Goal: Task Accomplishment & Management: Manage account settings

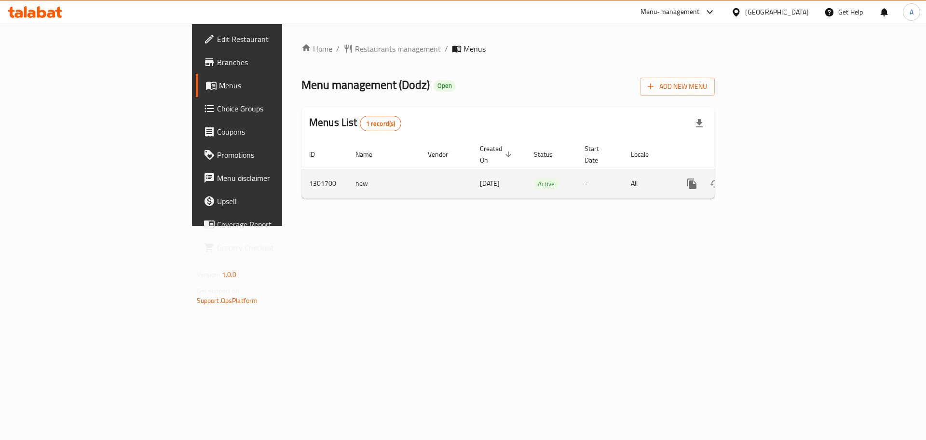
click at [768, 178] on icon "enhanced table" at bounding box center [762, 184] width 12 height 12
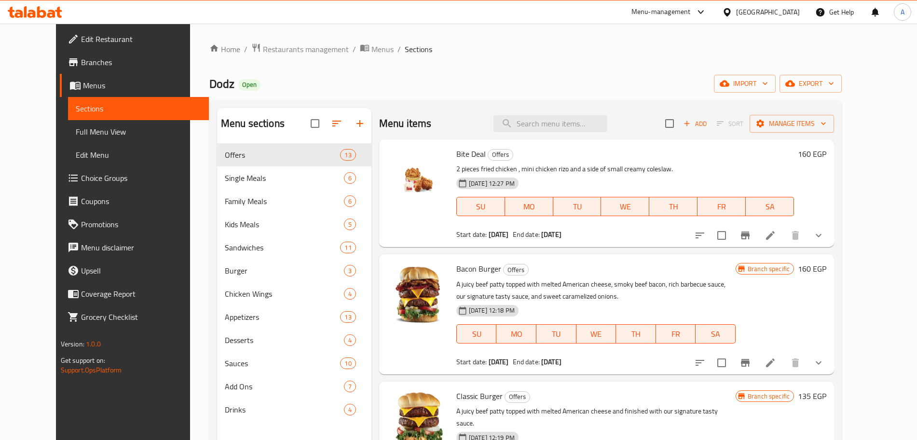
click at [89, 177] on span "Choice Groups" at bounding box center [141, 178] width 120 height 12
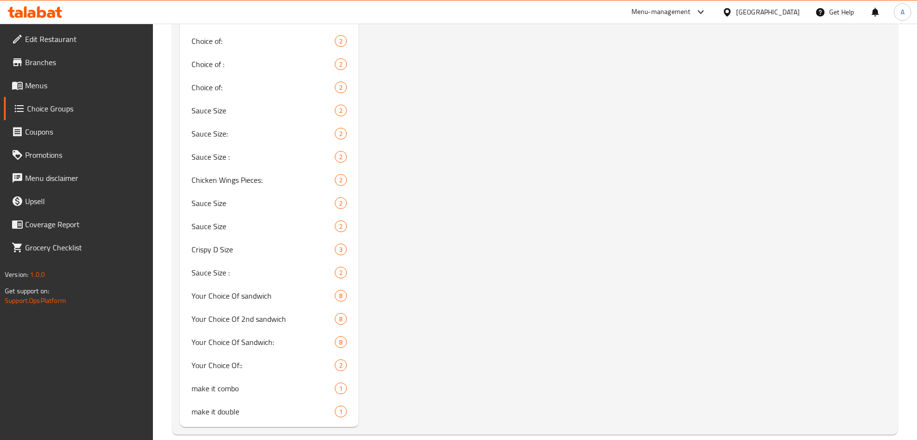
scroll to position [733, 0]
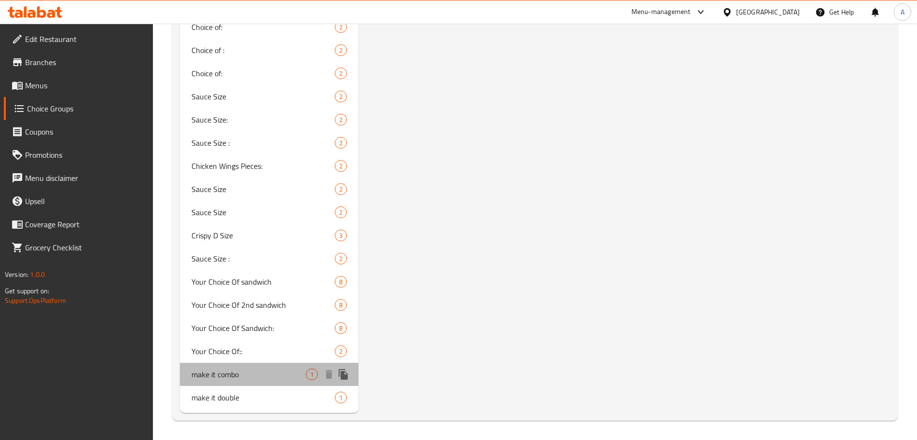
click at [254, 373] on span "make it combo" at bounding box center [249, 375] width 114 height 12
type input "make it combo"
type input "اجعلها كومبو"
type input "0"
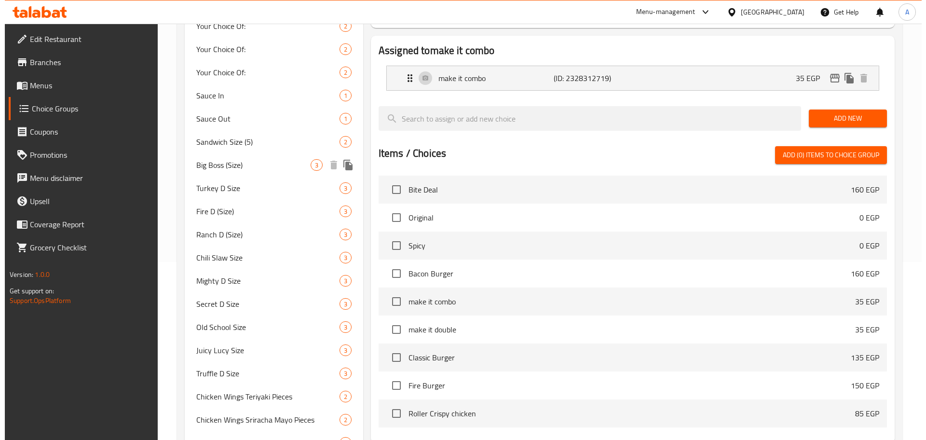
scroll to position [0, 0]
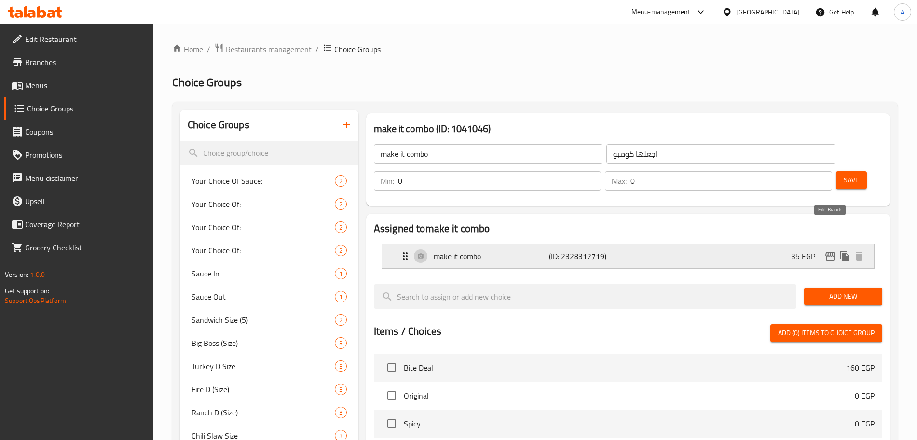
click at [828, 250] on icon "edit" at bounding box center [831, 256] width 12 height 12
click at [70, 82] on span "Menus" at bounding box center [85, 86] width 120 height 12
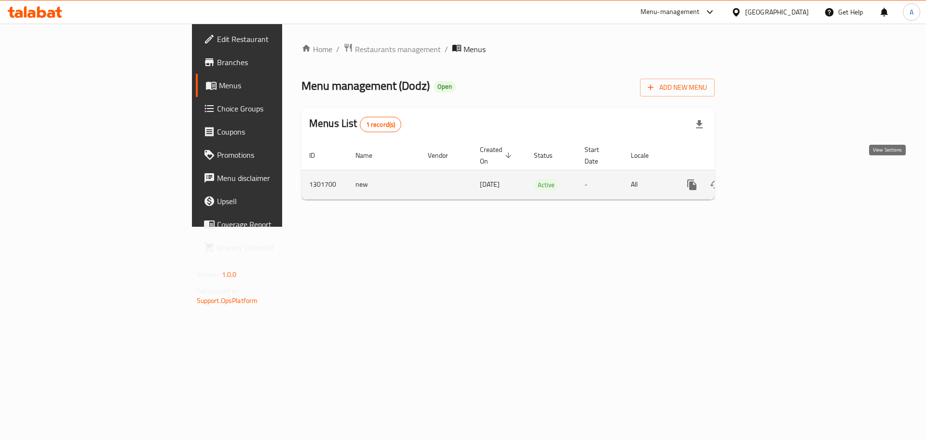
click at [768, 179] on icon "enhanced table" at bounding box center [762, 185] width 12 height 12
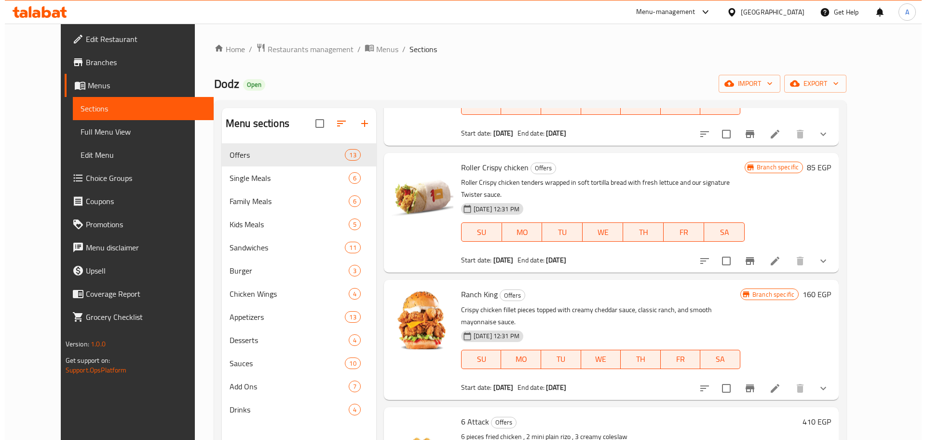
scroll to position [483, 0]
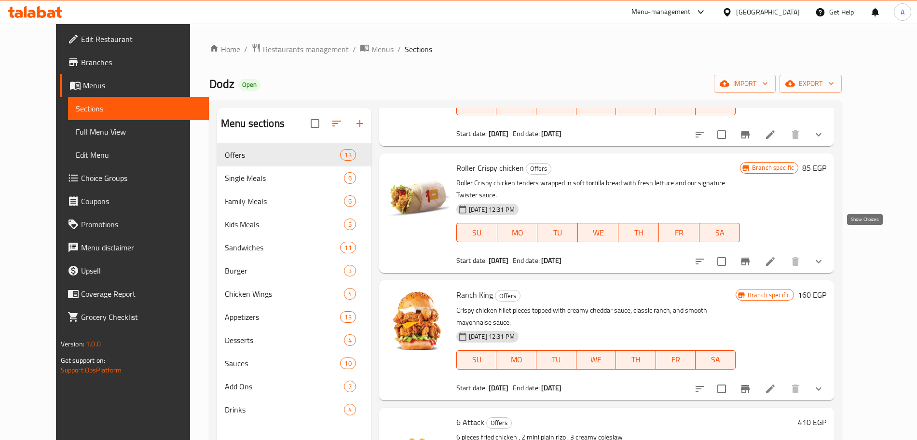
click at [825, 256] on icon "show more" at bounding box center [819, 262] width 12 height 12
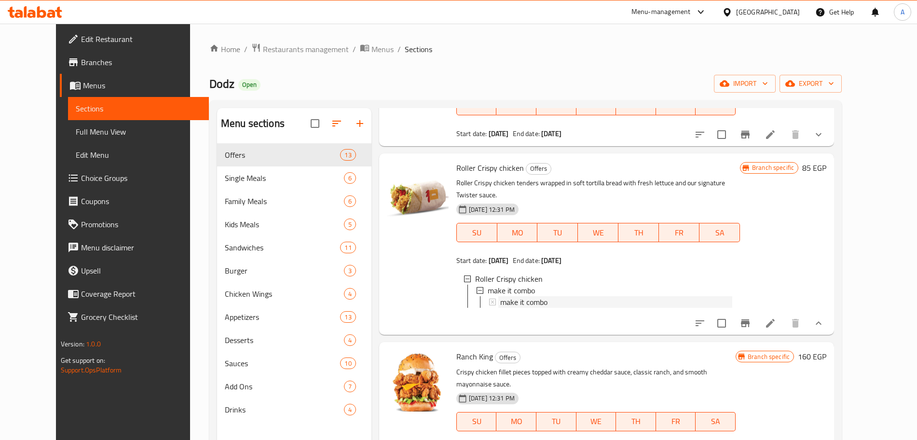
click at [513, 296] on span "make it combo" at bounding box center [523, 302] width 47 height 12
click at [751, 318] on icon "Branch-specific-item" at bounding box center [746, 324] width 12 height 12
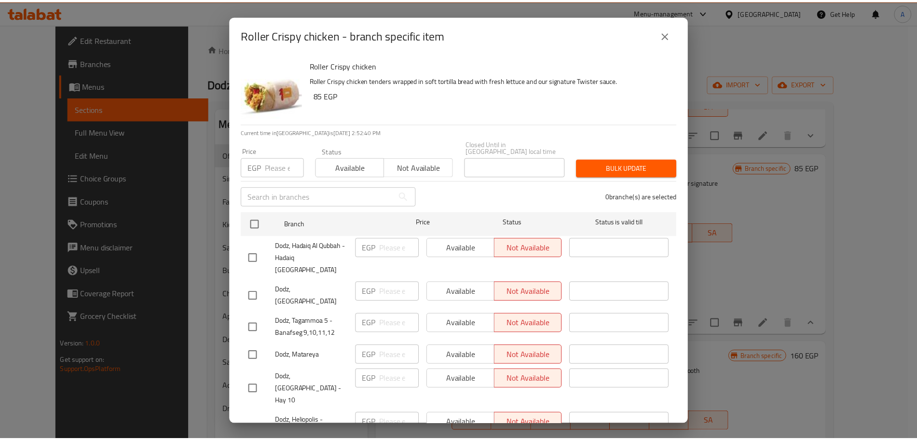
scroll to position [30, 0]
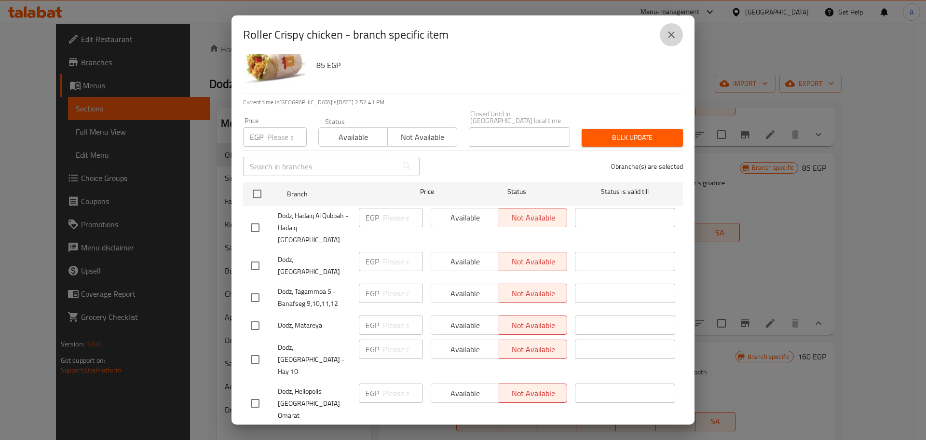
click at [672, 32] on icon "close" at bounding box center [672, 35] width 12 height 12
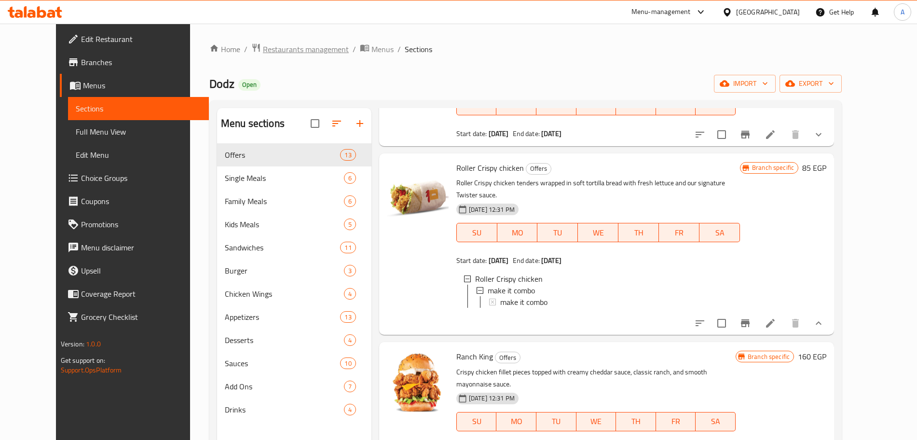
click at [287, 49] on span "Restaurants management" at bounding box center [306, 49] width 86 height 12
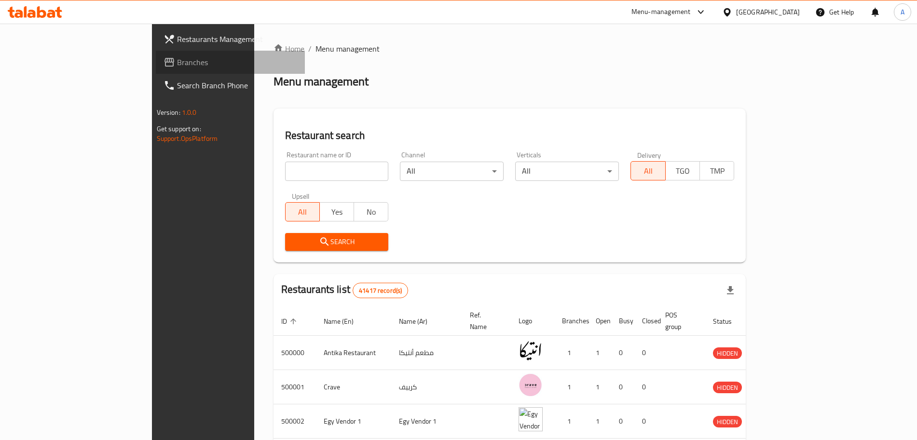
click at [177, 56] on span "Branches" at bounding box center [237, 62] width 120 height 12
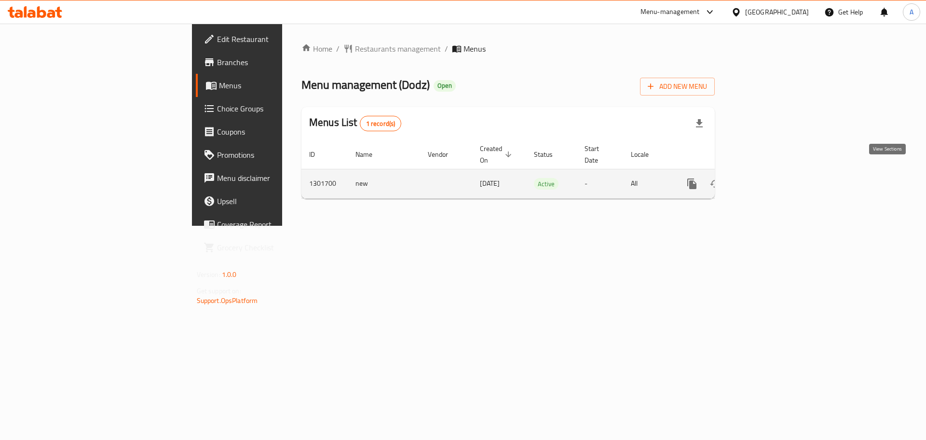
click at [768, 178] on icon "enhanced table" at bounding box center [762, 184] width 12 height 12
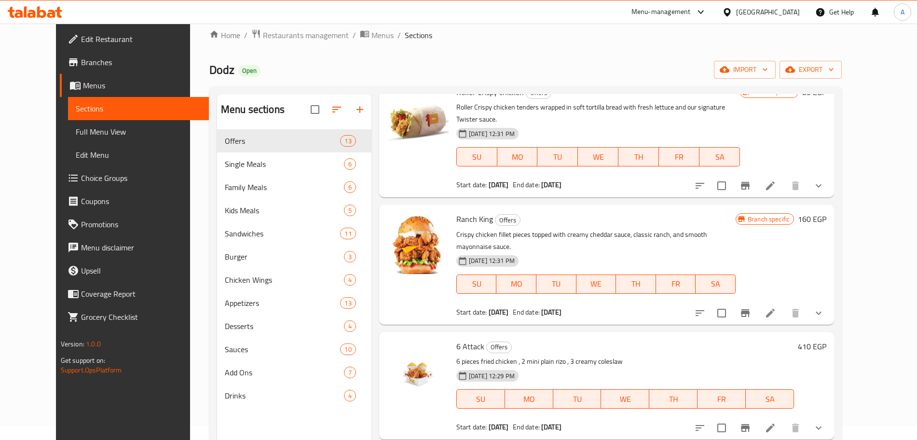
scroll to position [550, 0]
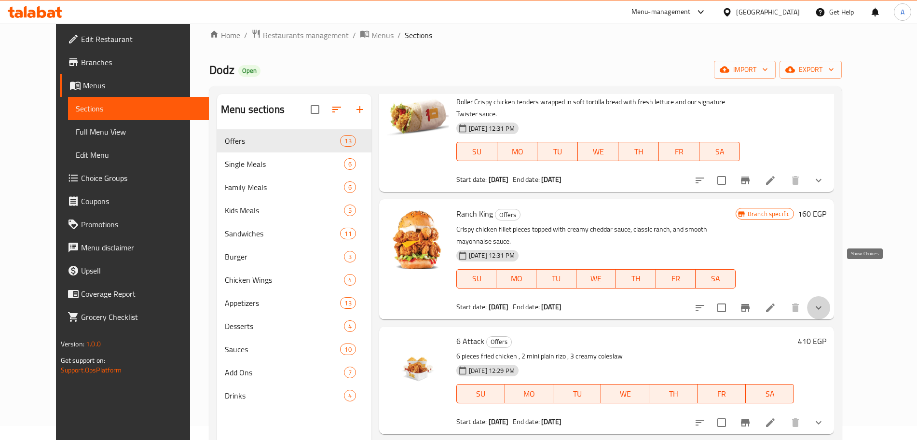
click at [825, 302] on icon "show more" at bounding box center [819, 308] width 12 height 12
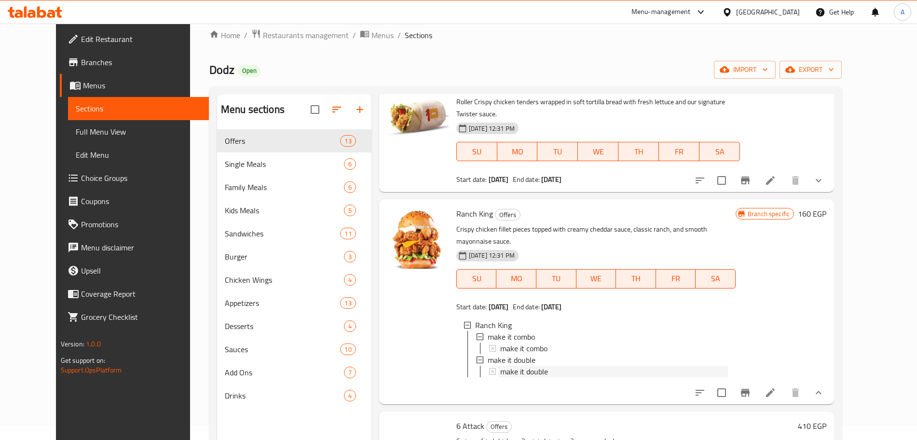
click at [535, 366] on div "make it double" at bounding box center [614, 372] width 228 height 12
click at [515, 343] on span "make it combo" at bounding box center [523, 349] width 47 height 12
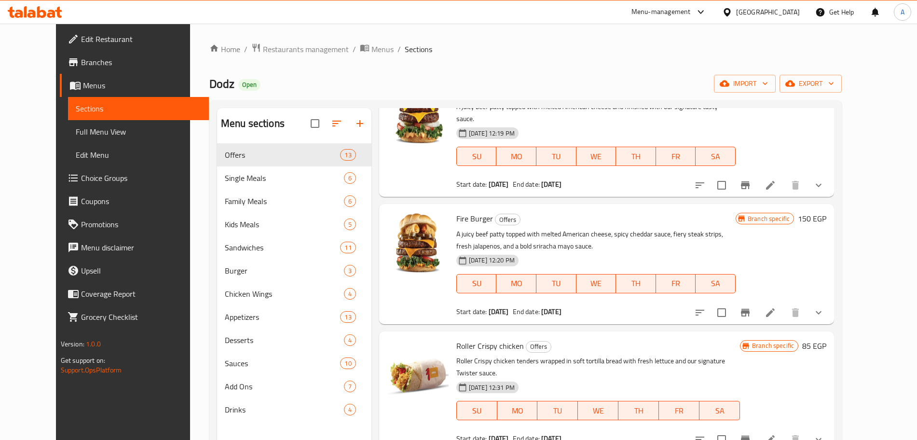
scroll to position [304, 0]
click at [105, 43] on span "Edit Restaurant" at bounding box center [141, 39] width 120 height 12
